Goal: Transaction & Acquisition: Purchase product/service

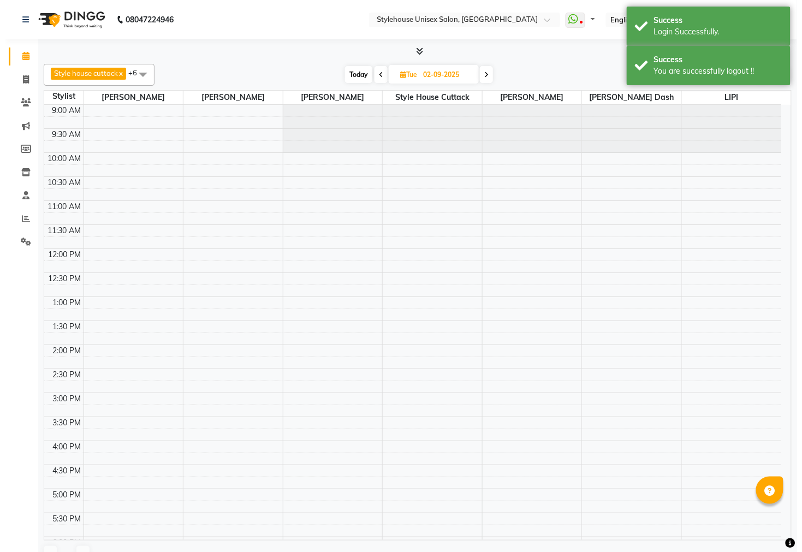
scroll to position [261, 0]
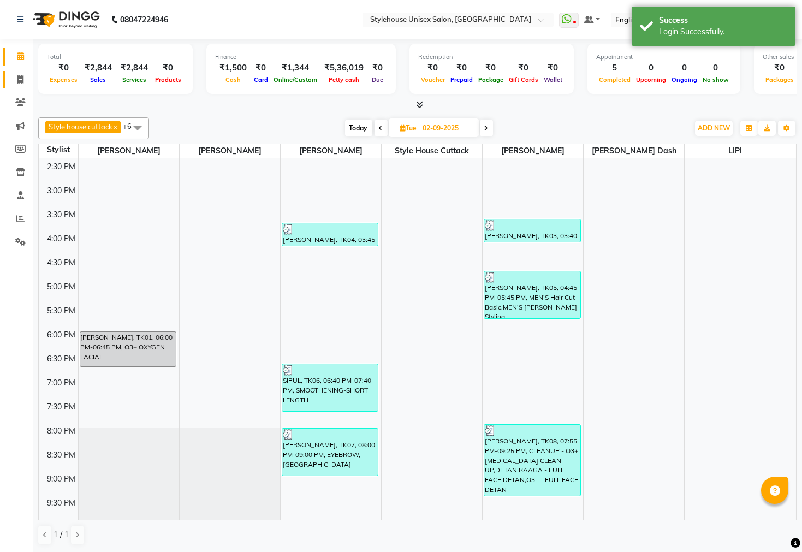
click at [15, 75] on span at bounding box center [20, 80] width 19 height 13
select select "service"
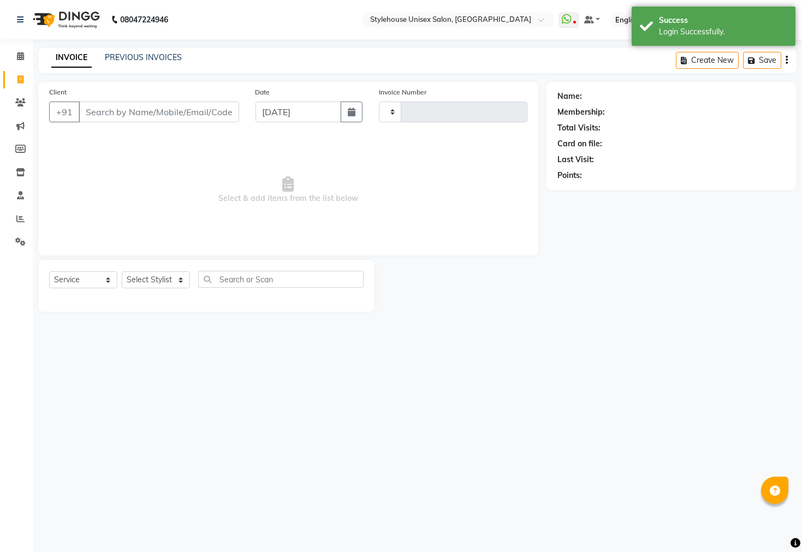
type input "2297"
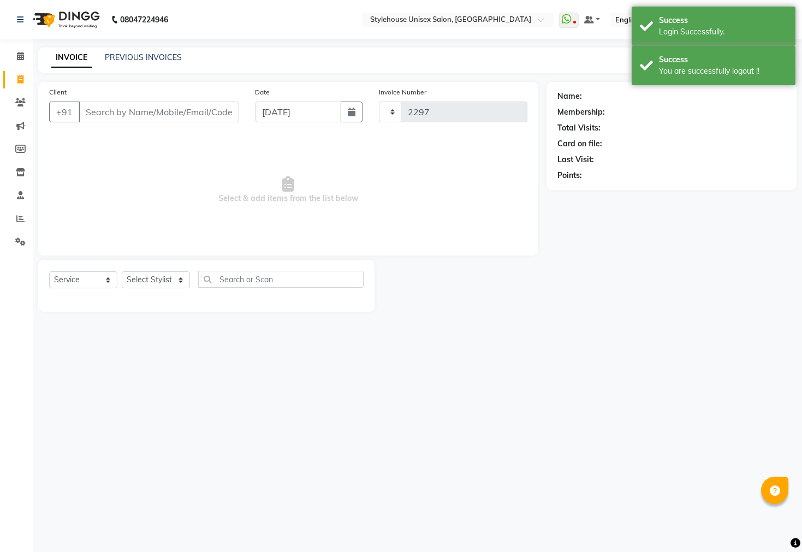
select select "4222"
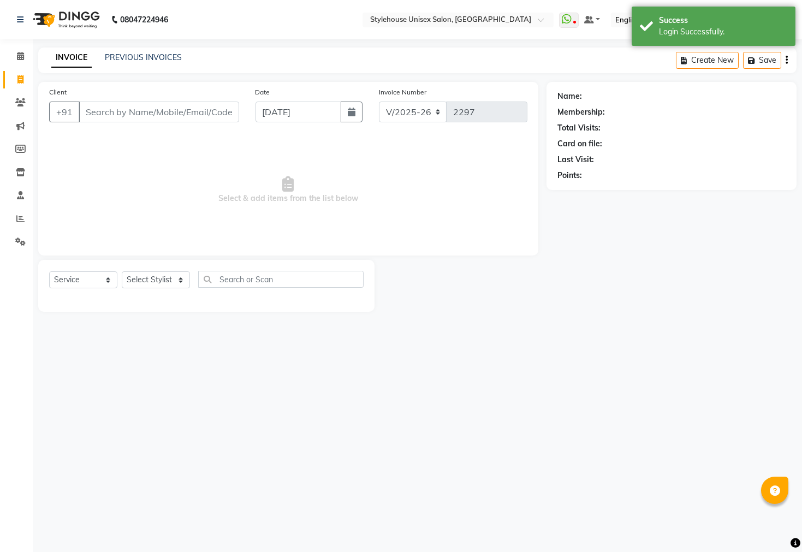
click at [134, 110] on input "Client" at bounding box center [159, 112] width 160 height 21
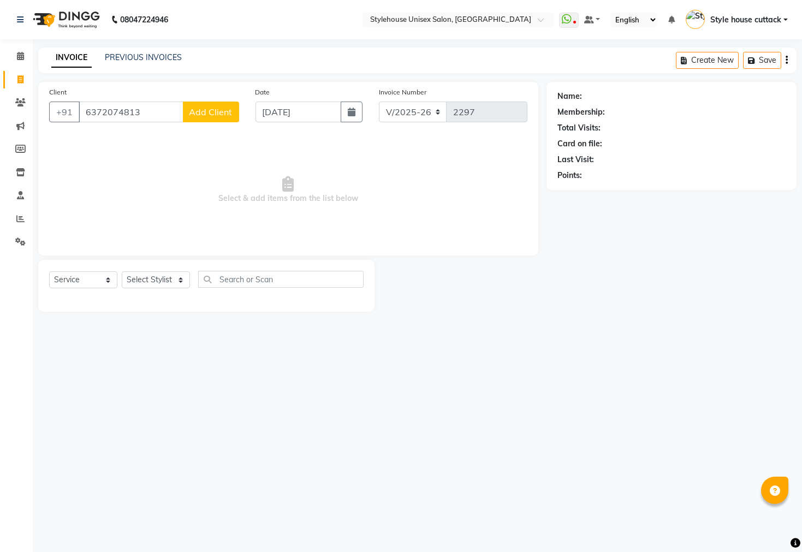
type input "6372074813"
click at [214, 111] on span "Add Client" at bounding box center [210, 111] width 43 height 11
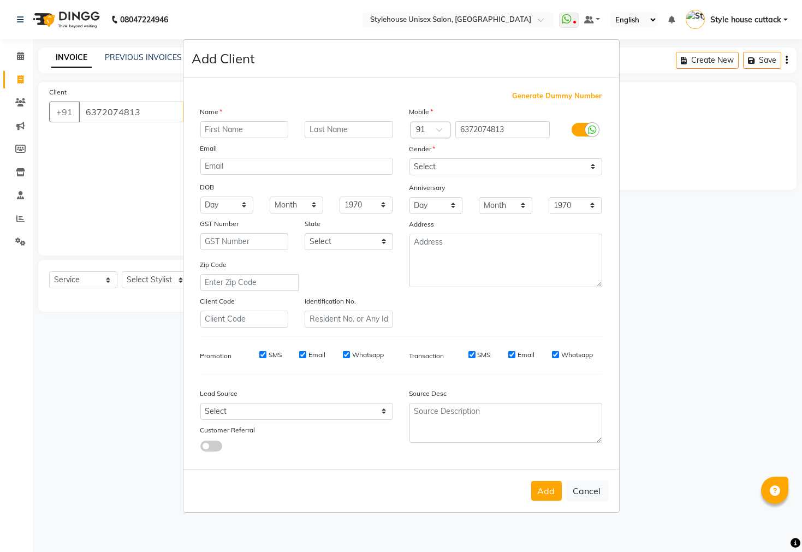
click at [237, 132] on input "text" at bounding box center [244, 129] width 88 height 17
type input "m"
type input "MANOJ KU"
click at [309, 128] on input "text" at bounding box center [349, 129] width 88 height 17
type input "BHUIN"
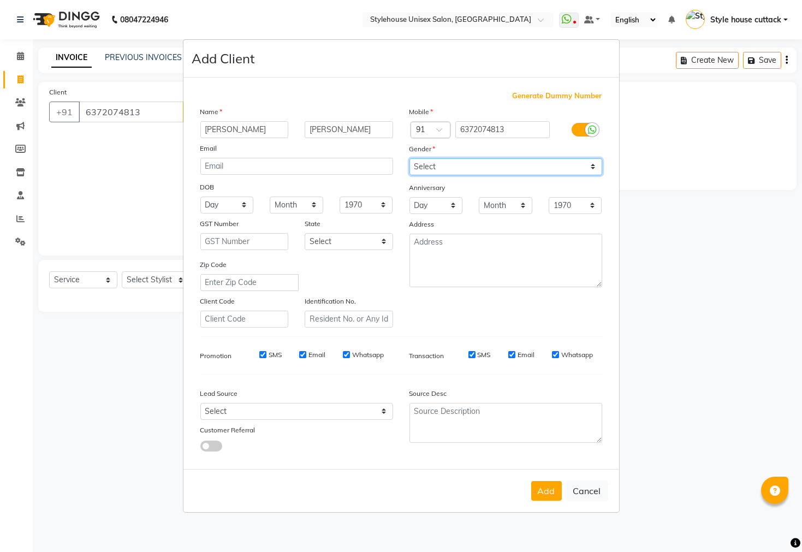
click at [412, 167] on select "Select Male Female Other Prefer Not To Say" at bounding box center [505, 166] width 193 height 17
select select "male"
click at [409, 158] on select "Select Male Female Other Prefer Not To Say" at bounding box center [505, 166] width 193 height 17
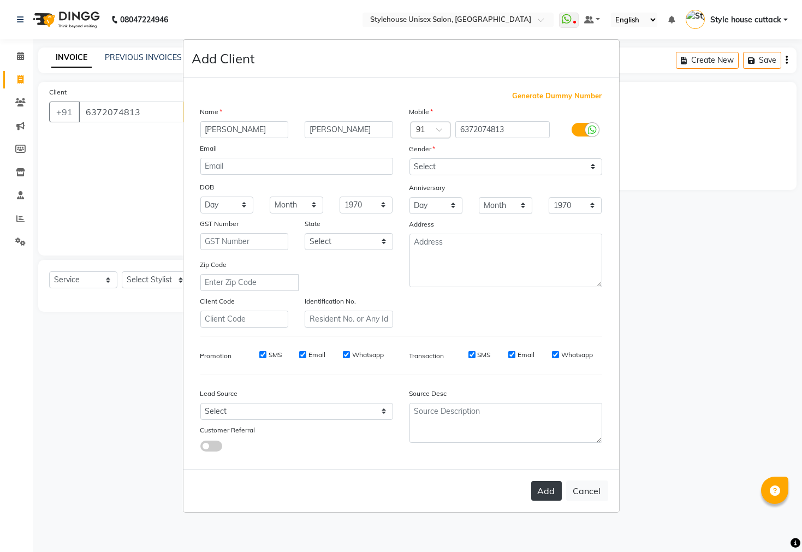
click at [534, 488] on button "Add" at bounding box center [546, 491] width 31 height 20
select select
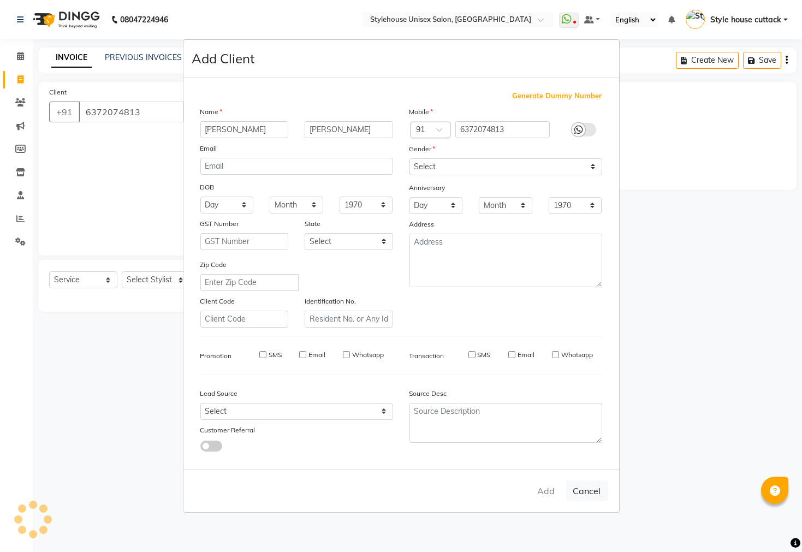
select select
checkbox input "false"
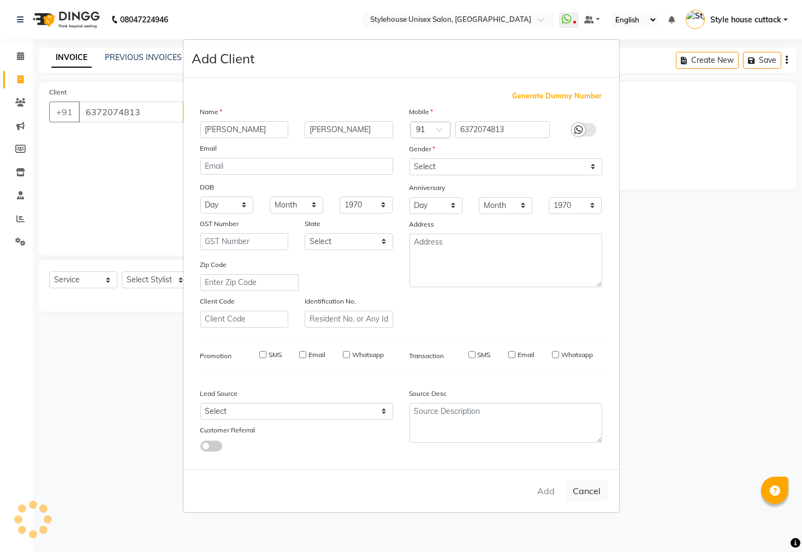
checkbox input "false"
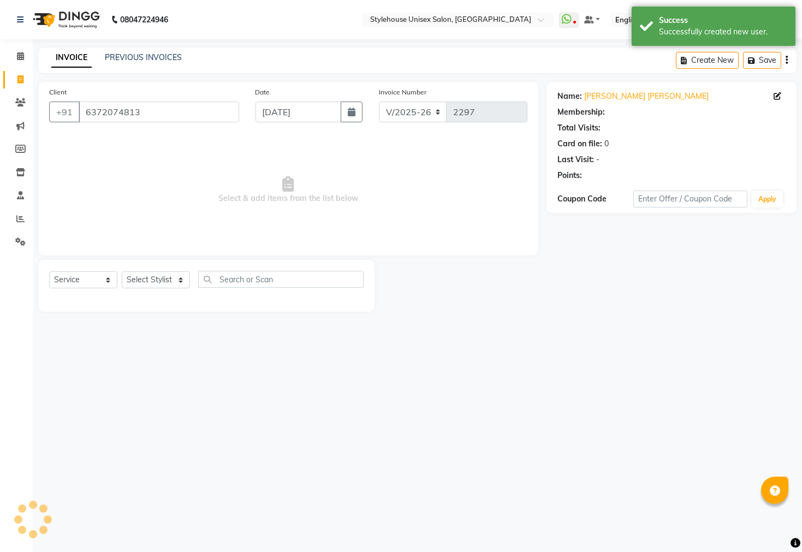
select select "1: Object"
click at [157, 277] on select "Select Stylist ASISH MANTRI BIKASH BARIK LIMARANI SAMAL Manager Naz fareen NAZN…" at bounding box center [156, 279] width 68 height 17
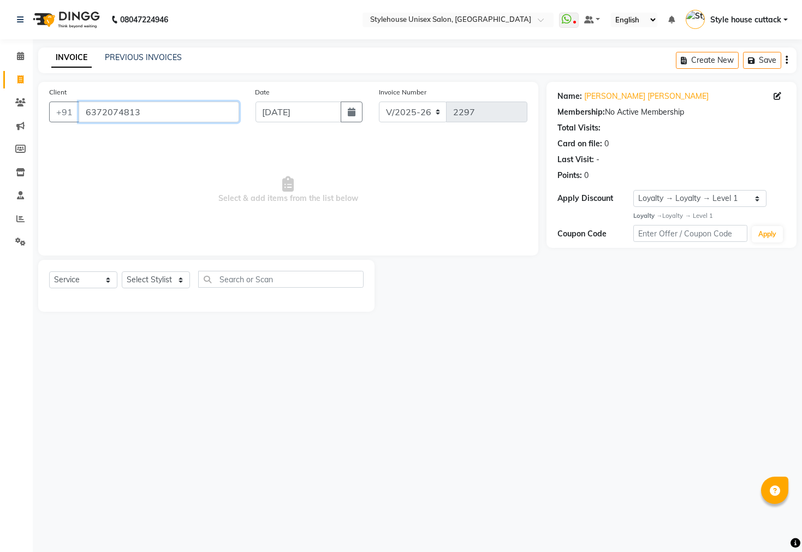
drag, startPoint x: 79, startPoint y: 112, endPoint x: 169, endPoint y: 112, distance: 90.1
click at [169, 112] on input "6372074813" at bounding box center [159, 112] width 160 height 21
click at [160, 57] on link "PREVIOUS INVOICES" at bounding box center [143, 57] width 77 height 10
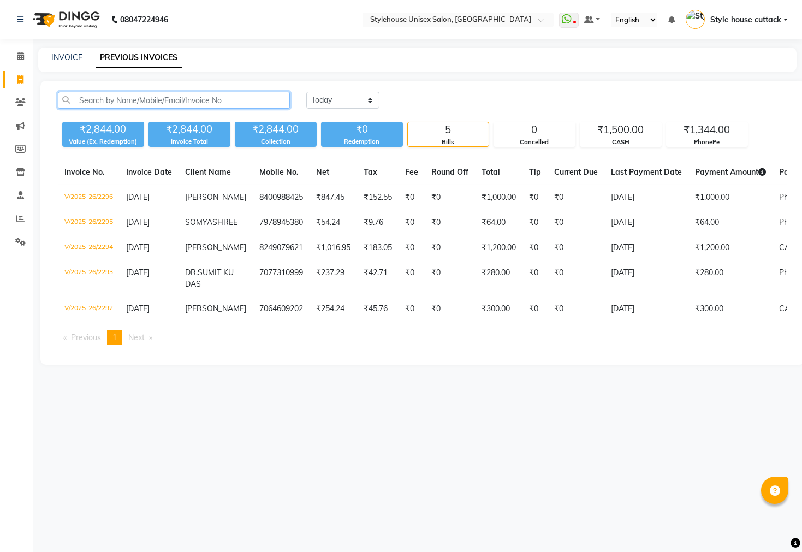
click at [100, 101] on input "text" at bounding box center [174, 100] width 232 height 17
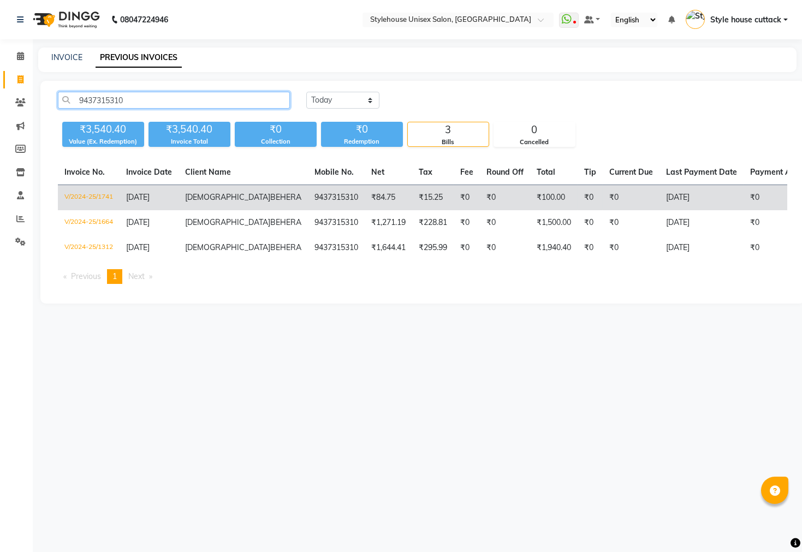
type input "9437315310"
click at [308, 207] on td "9437315310" at bounding box center [336, 198] width 57 height 26
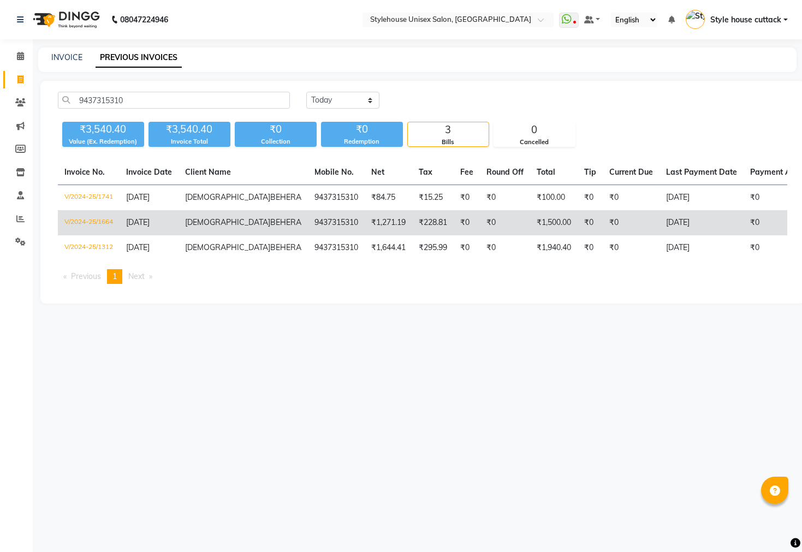
click at [205, 227] on span "SWAGATIKA" at bounding box center [227, 222] width 85 height 10
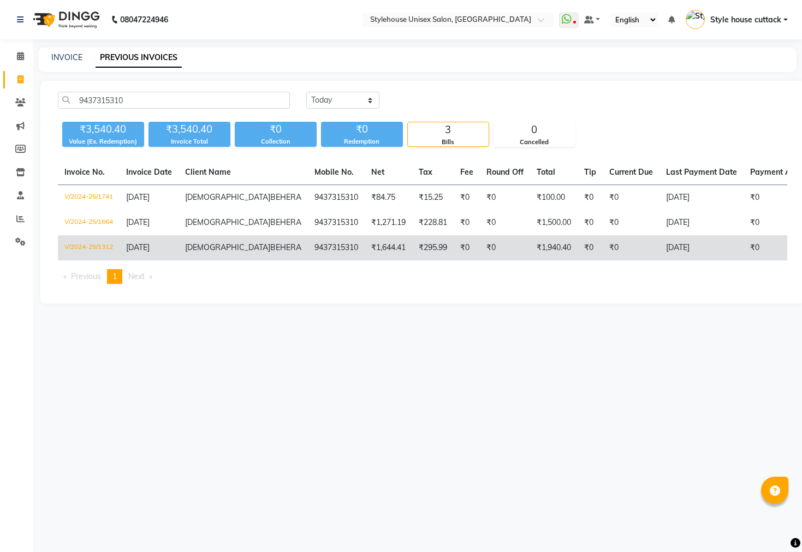
click at [270, 252] on span "BEHERA" at bounding box center [285, 247] width 31 height 10
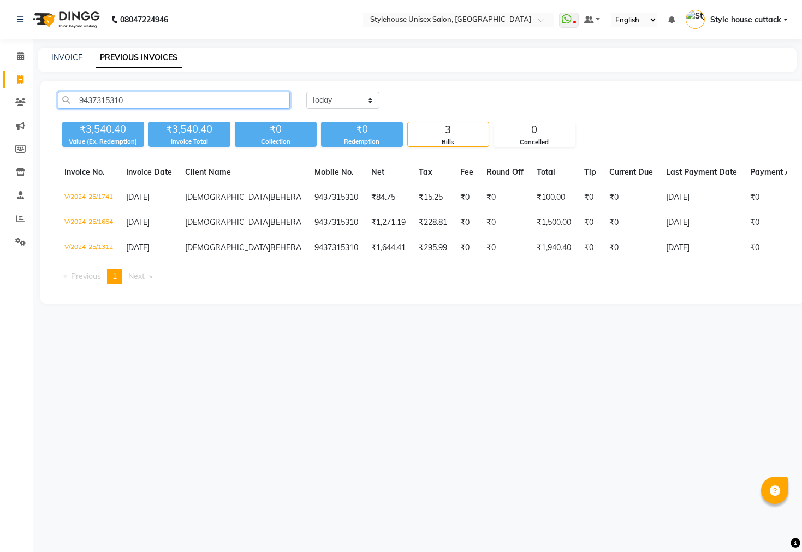
drag, startPoint x: 78, startPoint y: 96, endPoint x: 132, endPoint y: 97, distance: 54.0
click at [132, 97] on input "9437315310" at bounding box center [174, 100] width 232 height 17
click at [181, 99] on input "9437315310" at bounding box center [174, 100] width 232 height 17
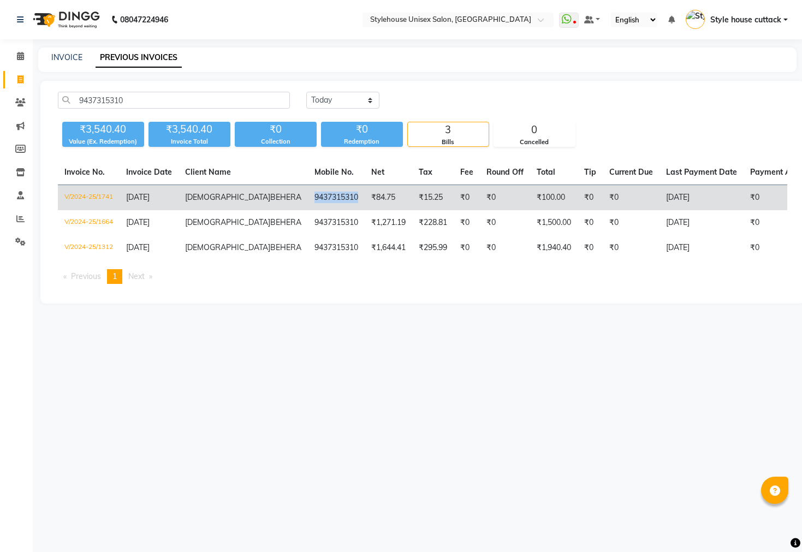
copy td "9437315310"
drag, startPoint x: 244, startPoint y: 199, endPoint x: 292, endPoint y: 207, distance: 48.8
click at [308, 207] on td "9437315310" at bounding box center [336, 198] width 57 height 26
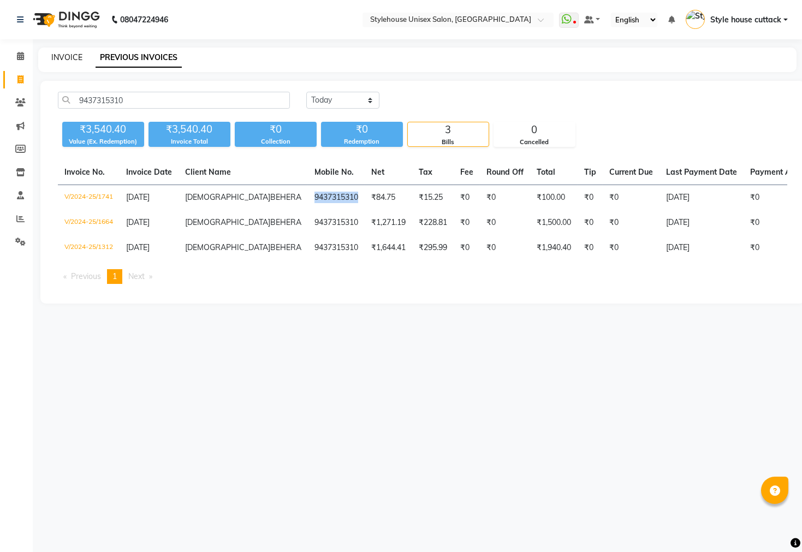
click at [64, 58] on link "INVOICE" at bounding box center [66, 57] width 31 height 10
select select "4222"
select select "service"
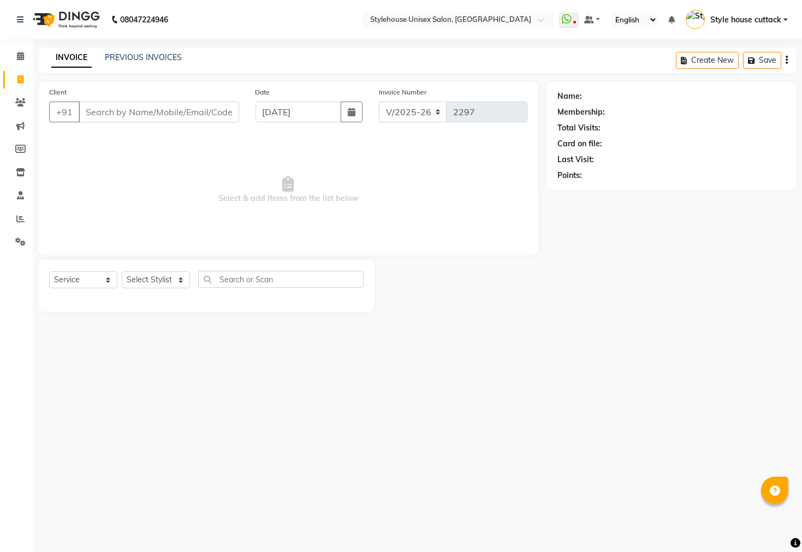
click at [100, 116] on input "Client" at bounding box center [159, 112] width 160 height 21
type input "9437315310"
select select "1: Object"
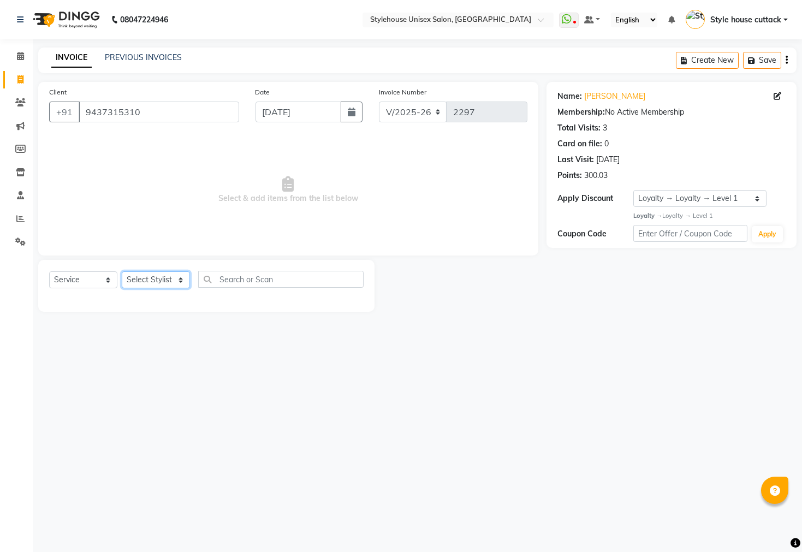
click at [137, 283] on select "Select Stylist Bharati Nanda Bikash Chintu Kanha Barik LIPI Manjit Barik Nitu B…" at bounding box center [156, 279] width 68 height 17
select select "65831"
click at [122, 272] on select "Select Stylist Bharati Nanda Bikash Chintu Kanha Barik LIPI Manjit Barik Nitu B…" at bounding box center [156, 279] width 68 height 17
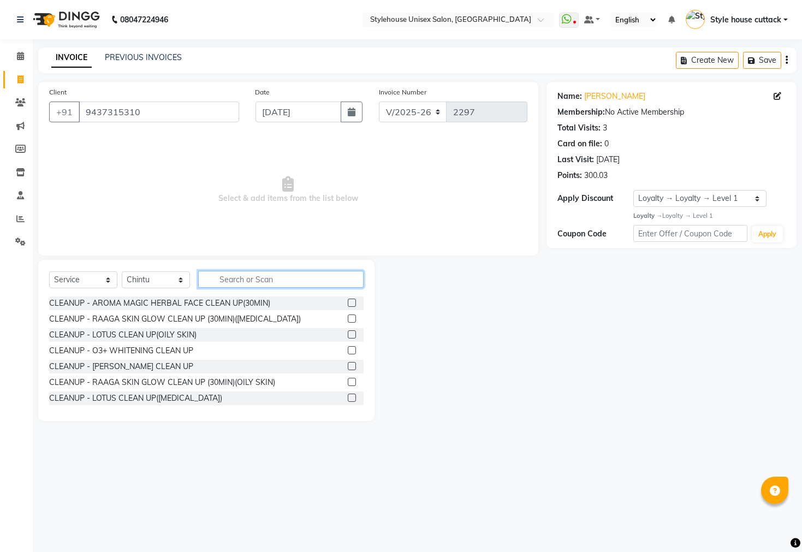
click at [261, 275] on input "text" at bounding box center [280, 279] width 165 height 17
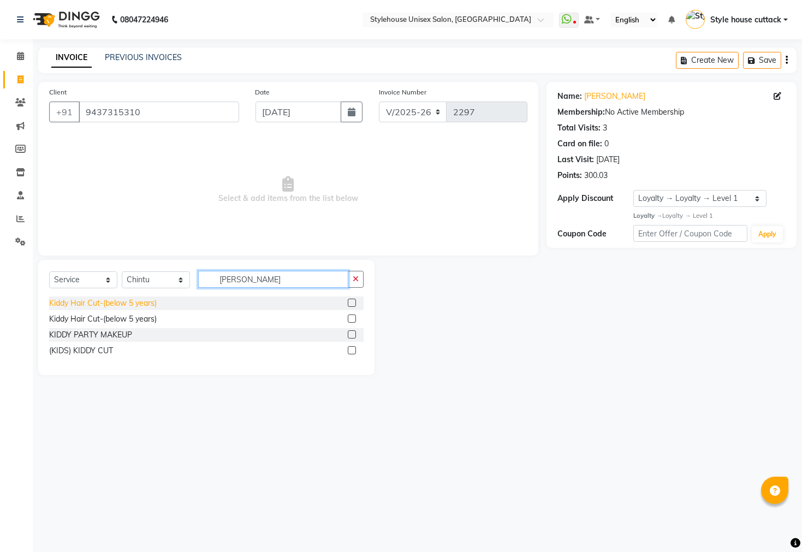
type input "KIDD"
click at [88, 303] on div "Kiddy Hair Cut-(below 5 years)" at bounding box center [103, 302] width 108 height 11
checkbox input "false"
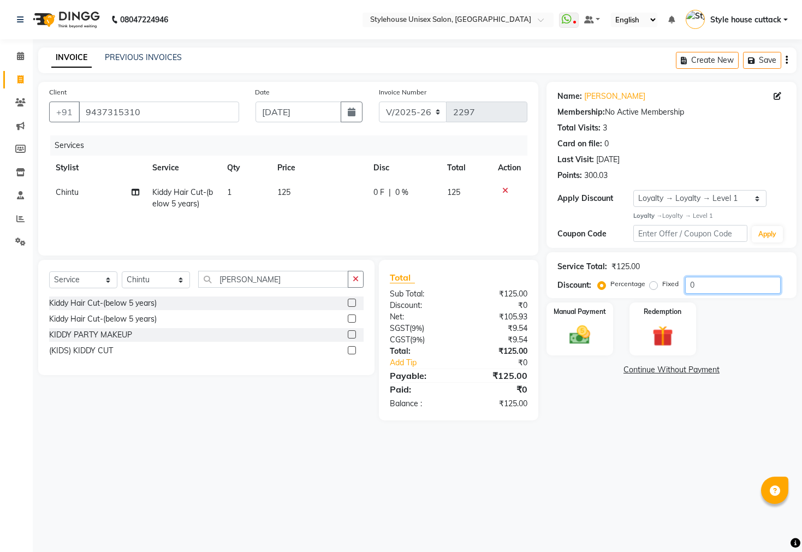
click at [699, 284] on input "0" at bounding box center [733, 285] width 96 height 17
type input "20"
click at [562, 343] on img at bounding box center [579, 335] width 35 height 25
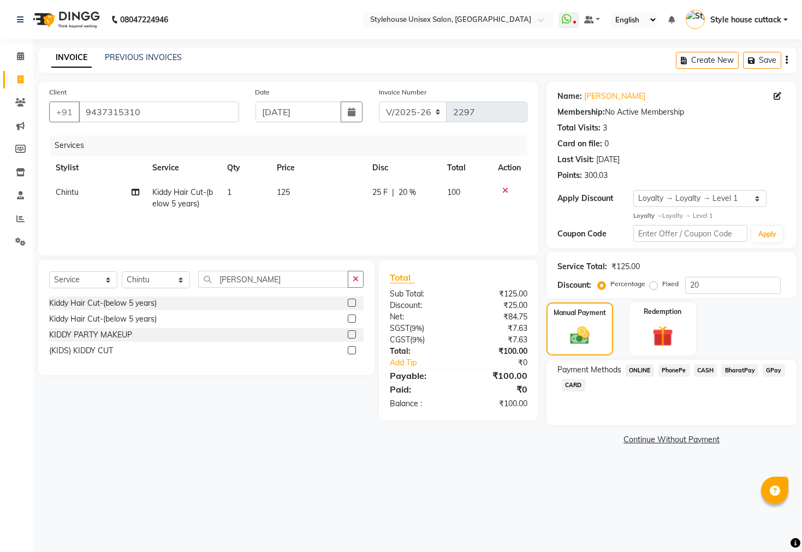
click at [699, 377] on span "CASH" at bounding box center [705, 370] width 23 height 13
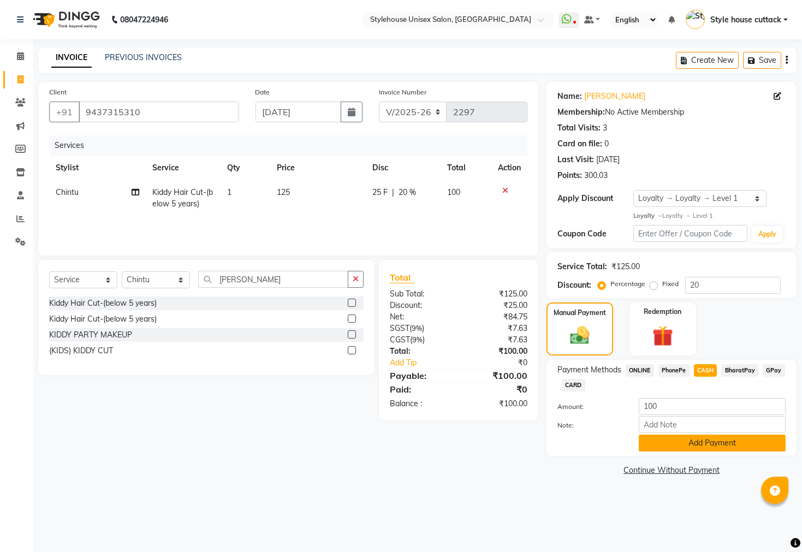
click at [680, 451] on button "Add Payment" at bounding box center [712, 442] width 147 height 17
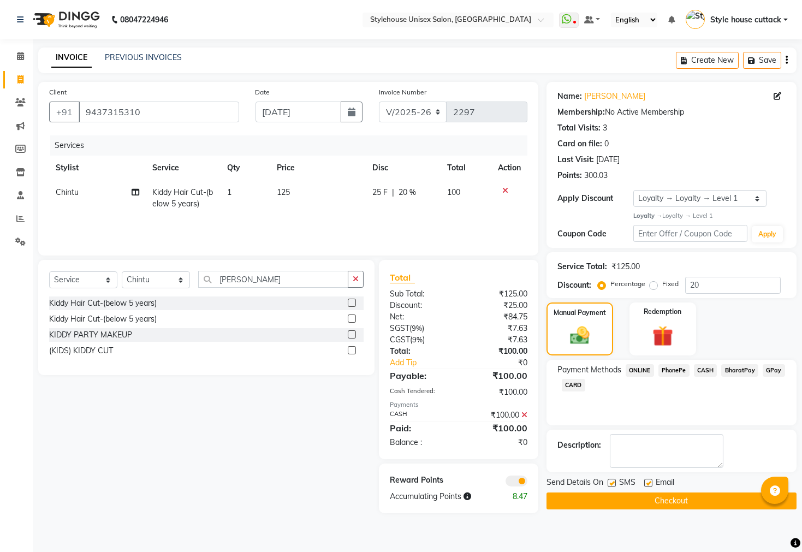
click at [654, 509] on button "Checkout" at bounding box center [671, 500] width 250 height 17
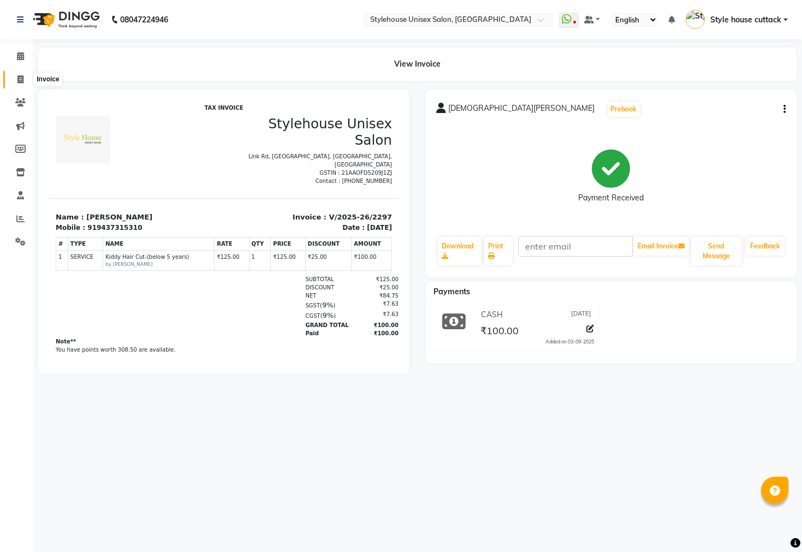
click at [22, 82] on icon at bounding box center [20, 79] width 6 height 8
select select "4222"
select select "service"
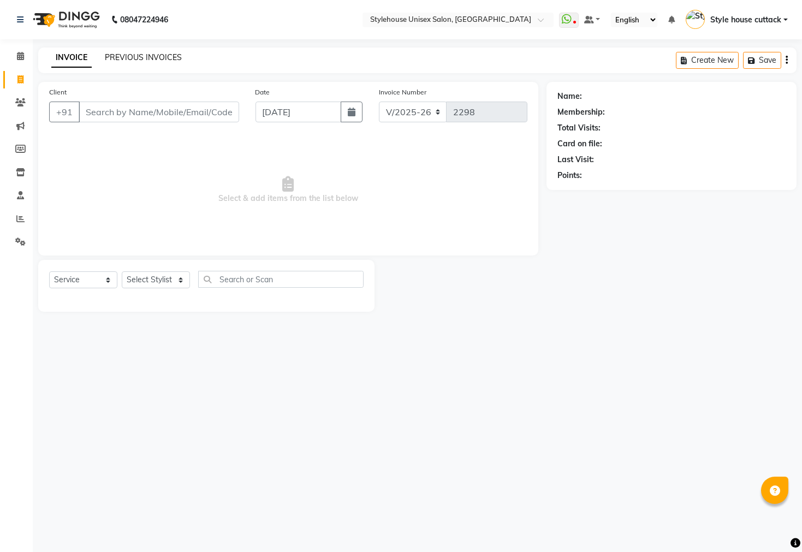
click at [111, 53] on link "PREVIOUS INVOICES" at bounding box center [143, 57] width 77 height 10
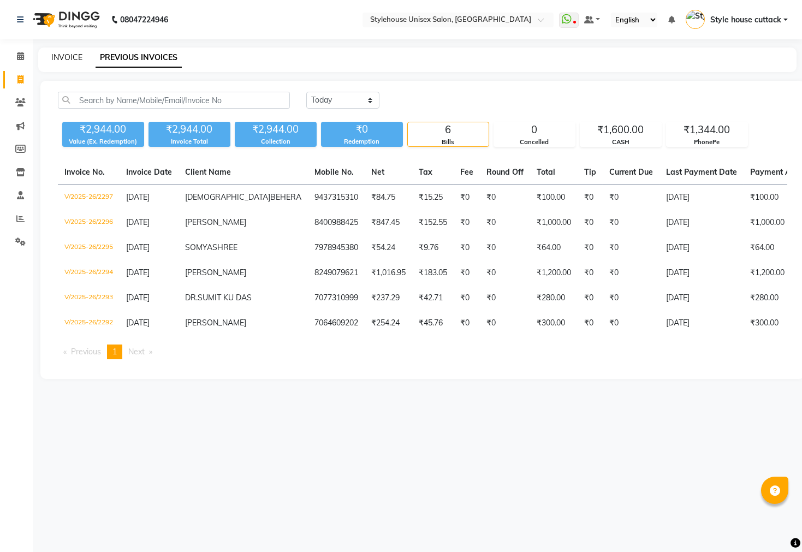
click at [63, 55] on link "INVOICE" at bounding box center [66, 57] width 31 height 10
select select "4222"
select select "service"
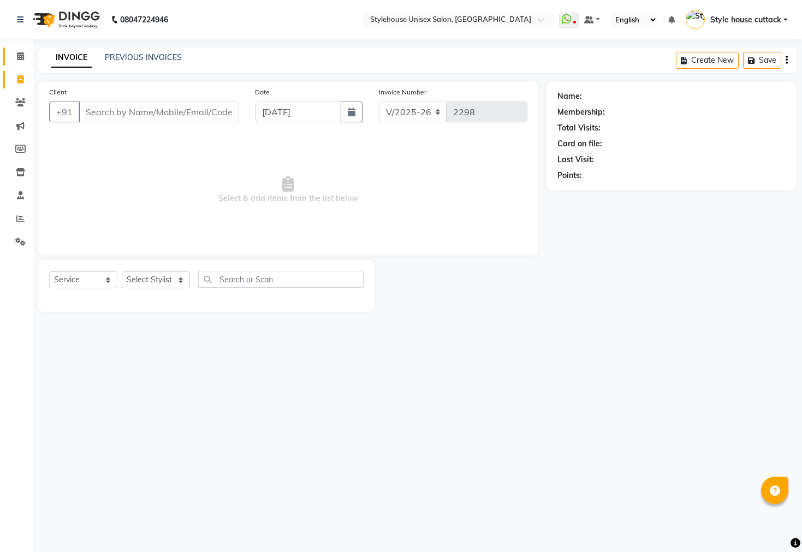
click at [17, 56] on icon at bounding box center [20, 56] width 7 height 8
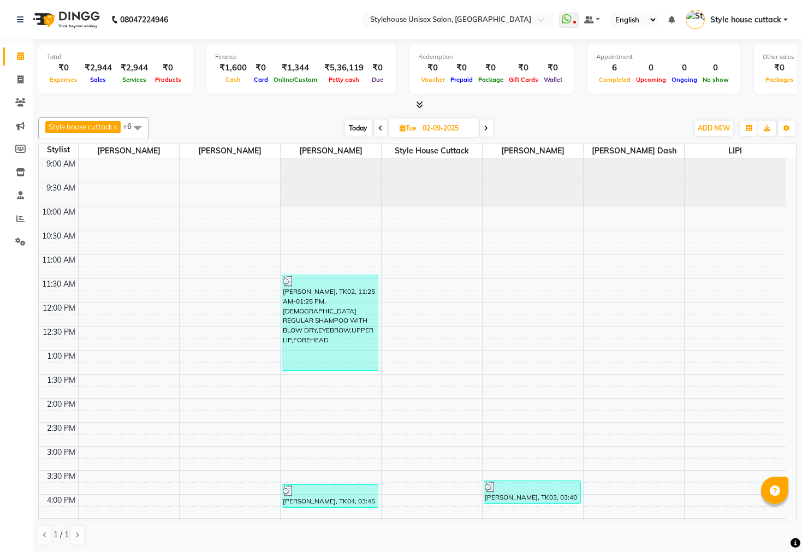
click at [727, 13] on link "Style house cuttack" at bounding box center [737, 20] width 102 height 18
click at [730, 75] on link "Sign out" at bounding box center [732, 78] width 100 height 17
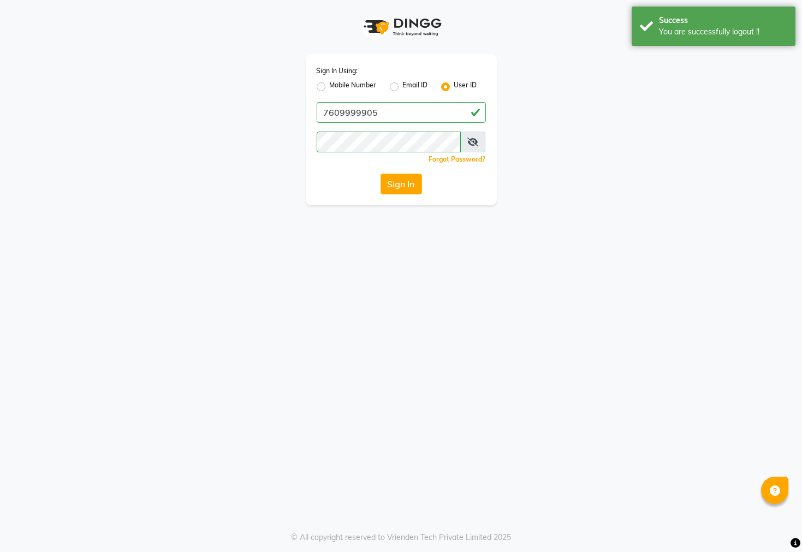
click at [408, 126] on div "Sign In Using: Mobile Number Email ID User ID 7609999905 Remember me Forgot Pas…" at bounding box center [401, 129] width 191 height 151
click at [406, 118] on input "7609999905" at bounding box center [401, 112] width 169 height 21
type input "7"
click at [359, 115] on input "Username" at bounding box center [401, 112] width 169 height 21
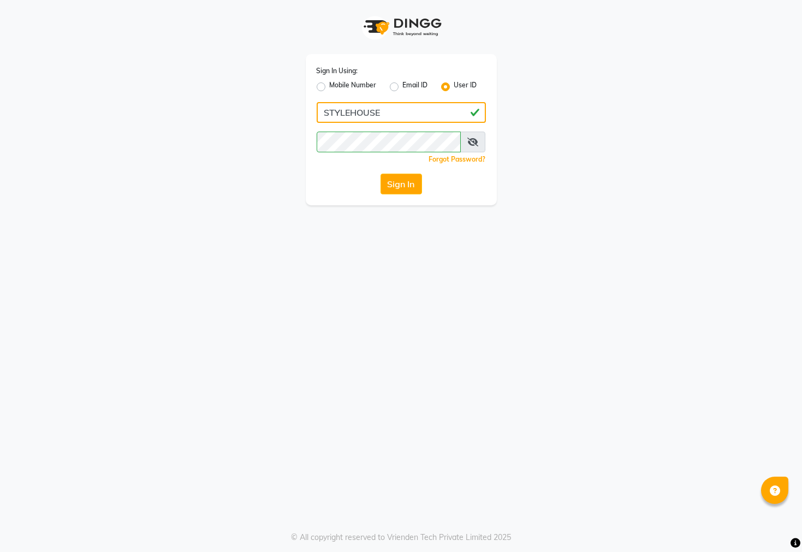
type input "STYLEHOUSE"
click at [476, 141] on icon at bounding box center [472, 142] width 11 height 9
click at [476, 141] on icon at bounding box center [473, 142] width 10 height 9
click at [475, 141] on icon at bounding box center [472, 142] width 11 height 9
click at [475, 138] on icon at bounding box center [473, 142] width 10 height 9
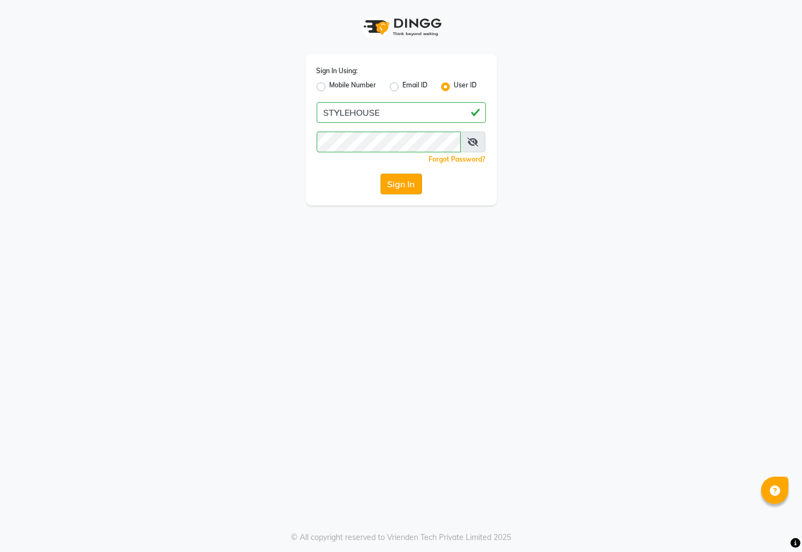
click at [407, 180] on button "Sign In" at bounding box center [400, 184] width 41 height 21
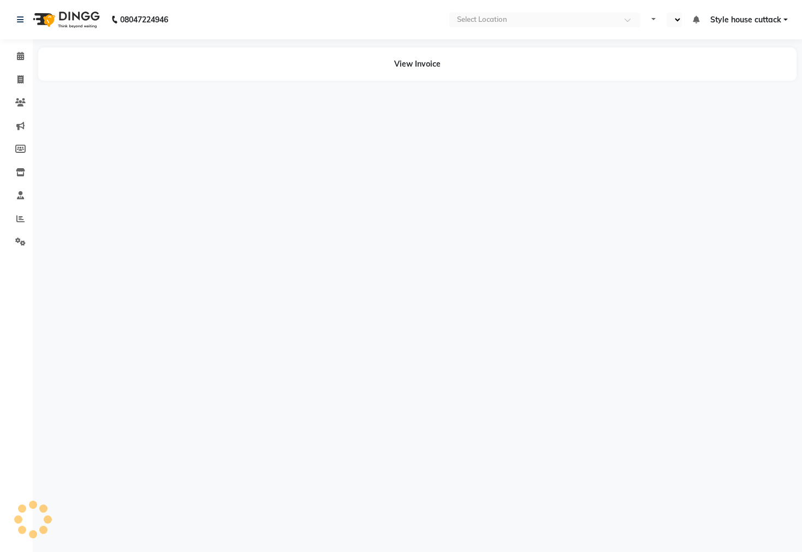
select select "en"
